Goal: Find specific page/section: Find specific page/section

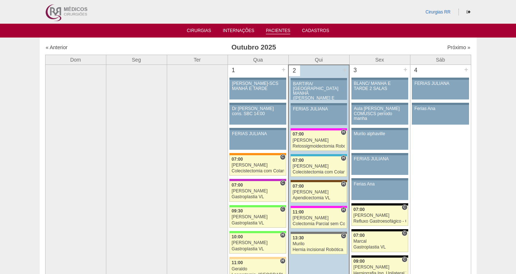
click at [279, 28] on link "Pacientes" at bounding box center [278, 31] width 24 height 6
click at [278, 32] on link "Pacientes" at bounding box center [278, 31] width 24 height 6
click at [276, 32] on link "Pacientes" at bounding box center [278, 31] width 24 height 6
click at [269, 32] on link "Pacientes" at bounding box center [278, 31] width 24 height 6
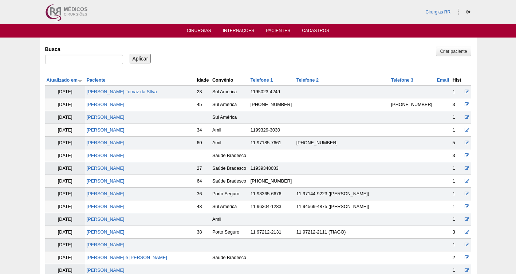
click at [195, 32] on link "Cirurgias" at bounding box center [199, 31] width 24 height 6
click at [195, 29] on link "Cirurgias" at bounding box center [199, 31] width 24 height 6
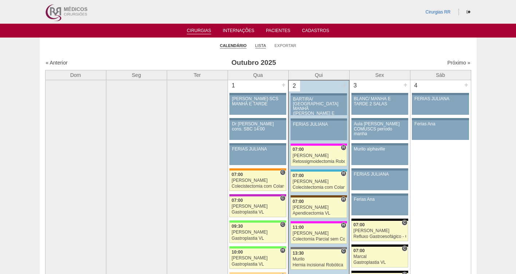
click at [258, 45] on link "Lista" at bounding box center [260, 45] width 11 height 5
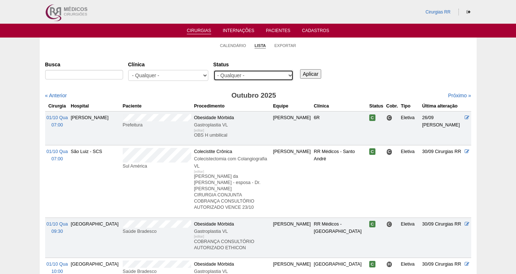
click at [248, 76] on select "- Qualquer - Reservada Confirmada Suspensa Cancelada" at bounding box center [253, 75] width 80 height 11
select select "resr"
click at [213, 70] on select "- Qualquer - Reservada Confirmada Suspensa Cancelada" at bounding box center [253, 75] width 80 height 11
click at [307, 76] on input "Aplicar" at bounding box center [310, 73] width 21 height 9
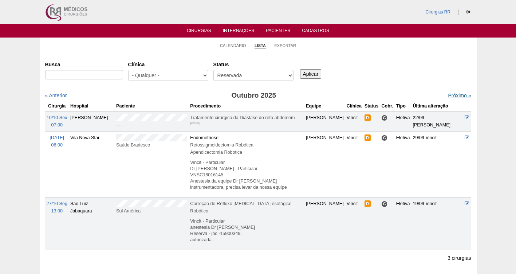
click at [452, 94] on link "Próximo »" at bounding box center [459, 95] width 23 height 6
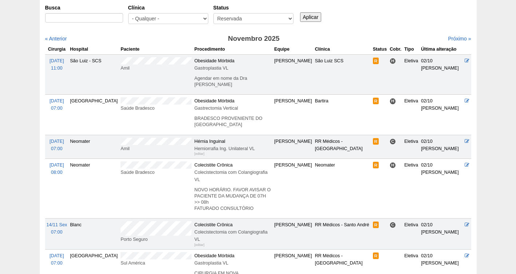
scroll to position [56, 0]
